Goal: Task Accomplishment & Management: Manage account settings

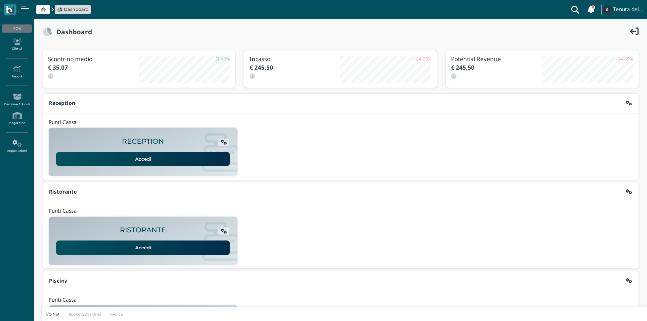
click at [16, 142] on icon at bounding box center [17, 143] width 30 height 7
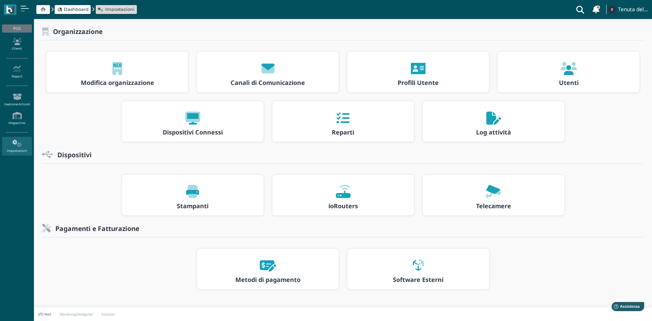
click at [490, 119] on icon at bounding box center [493, 118] width 15 height 13
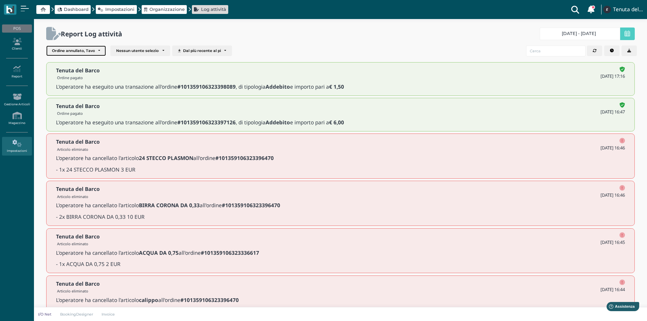
click at [88, 50] on div "Ordine annullato, Tavolo liberato, Articolo modificato, Articolo eliminato, Eli…" at bounding box center [73, 51] width 43 height 5
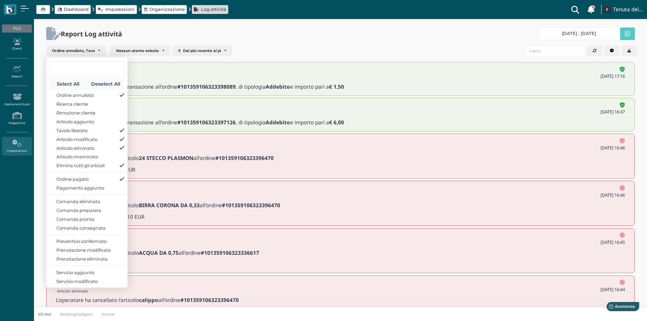
click at [73, 85] on button "Select All" at bounding box center [68, 83] width 38 height 11
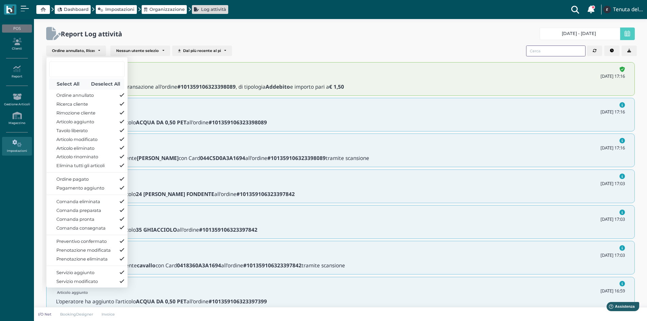
click at [549, 51] on input "search" at bounding box center [555, 50] width 59 height 11
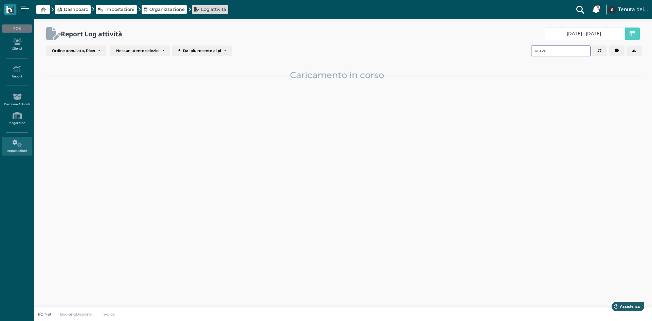
type input "varva"
click at [573, 32] on span "19/08/25 - 19/08/25" at bounding box center [584, 33] width 34 height 5
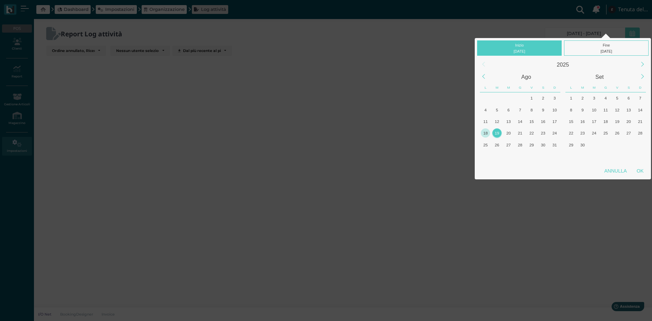
click at [486, 132] on div "18" at bounding box center [485, 132] width 9 height 9
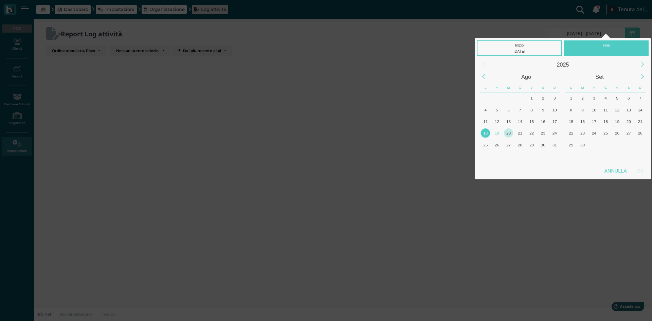
click at [509, 133] on div "20" at bounding box center [508, 132] width 9 height 9
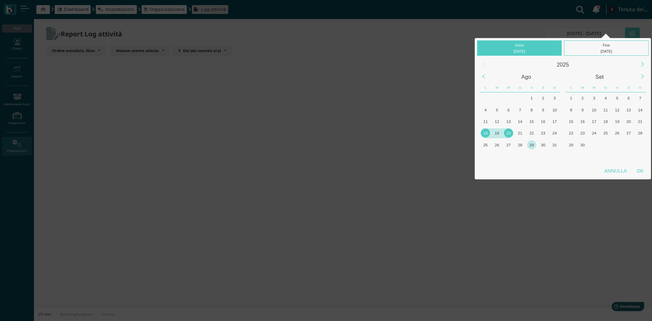
drag, startPoint x: 646, startPoint y: 172, endPoint x: 532, endPoint y: 144, distance: 117.2
click at [645, 171] on div "OK" at bounding box center [640, 171] width 17 height 12
type input "18/08/2025 - 20/08/2025"
click at [642, 174] on div "OK" at bounding box center [640, 171] width 17 height 12
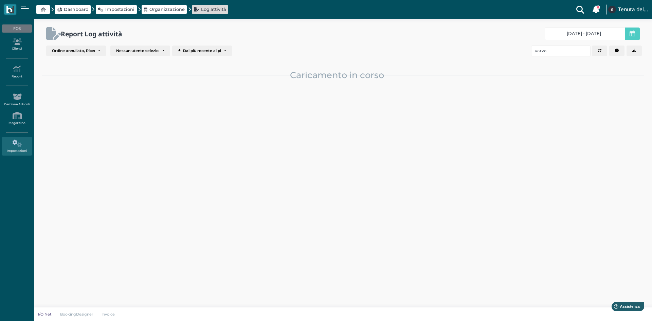
scroll to position [0, 63]
click at [556, 52] on input "varva" at bounding box center [560, 50] width 59 height 11
type input "varvaglione 1"
click at [21, 45] on link "Clienti" at bounding box center [17, 44] width 30 height 19
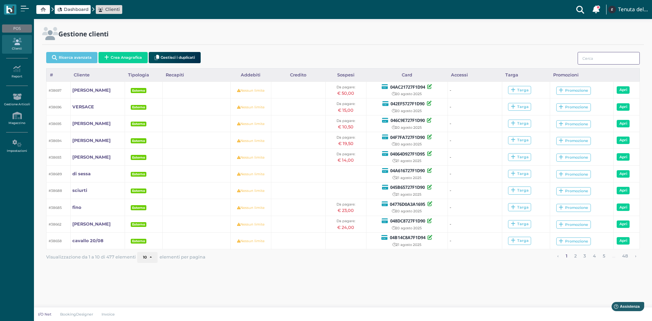
click at [600, 61] on input "search" at bounding box center [609, 58] width 62 height 13
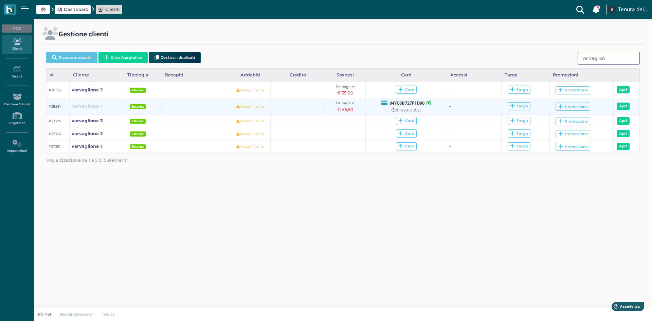
type input "varvaglion"
click at [90, 108] on b "varvaglione 1" at bounding box center [87, 106] width 30 height 5
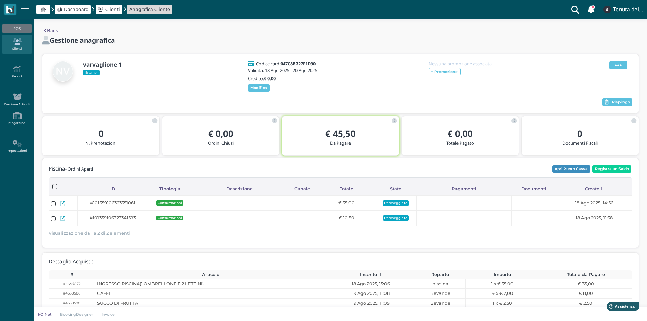
click at [612, 66] on span at bounding box center [618, 65] width 18 height 8
click at [337, 93] on div "varvaglione 1 Esterno Codice card: 047C8B727F1D90 Validità: 18 Ago 2025 - 20 Ag…" at bounding box center [341, 76] width 584 height 33
click at [264, 90] on b "Modifica" at bounding box center [258, 87] width 17 height 5
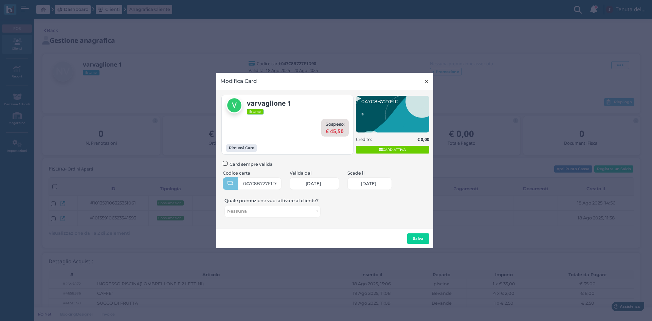
click at [429, 80] on span "×" at bounding box center [426, 81] width 5 height 9
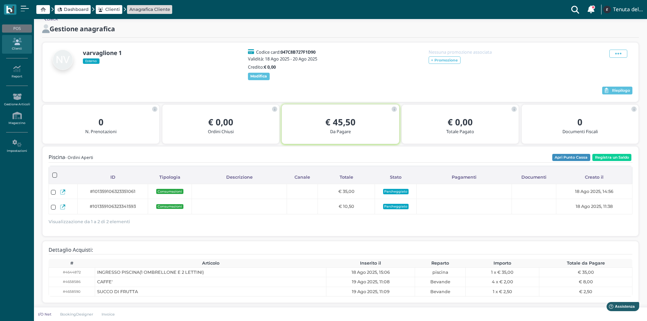
scroll to position [18, 0]
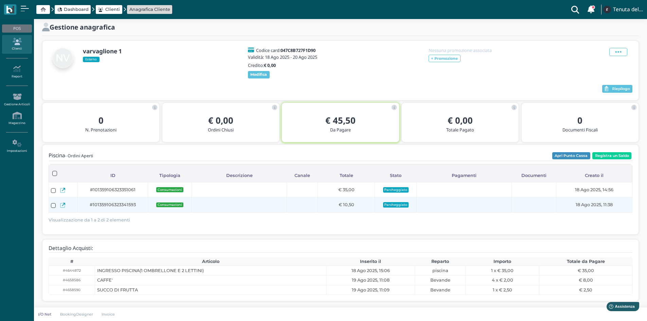
click at [65, 208] on link at bounding box center [62, 205] width 5 height 8
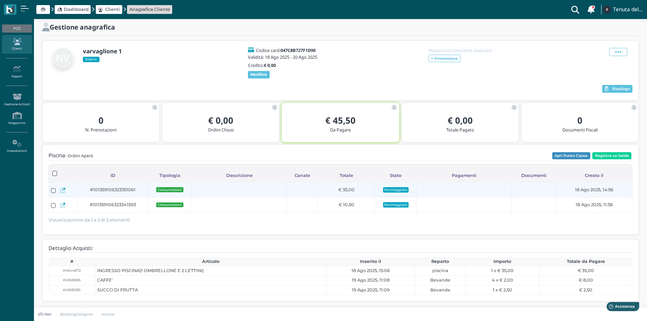
click at [65, 190] on icon at bounding box center [62, 190] width 5 height 5
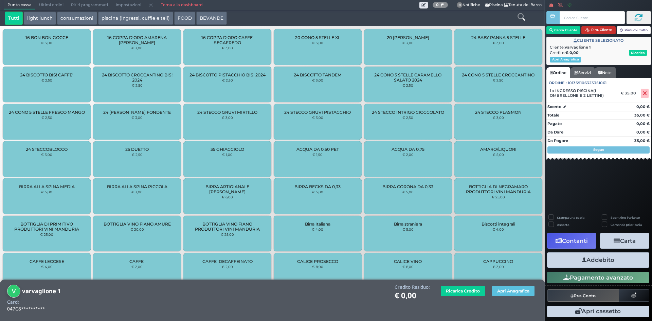
click at [603, 27] on button "Rim. Cliente" at bounding box center [598, 30] width 34 height 8
